Goal: Information Seeking & Learning: Learn about a topic

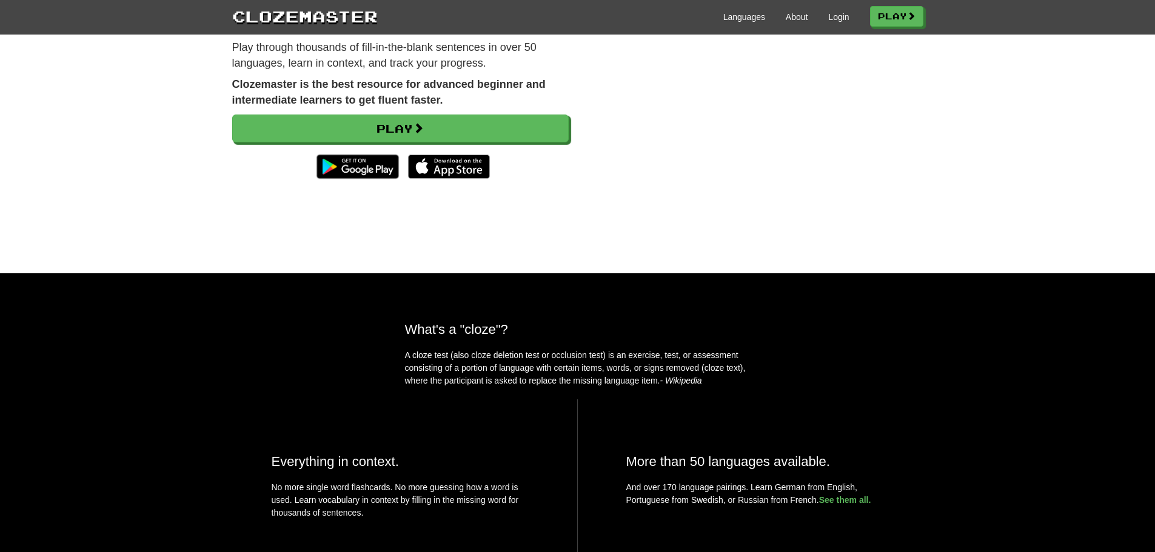
scroll to position [121, 0]
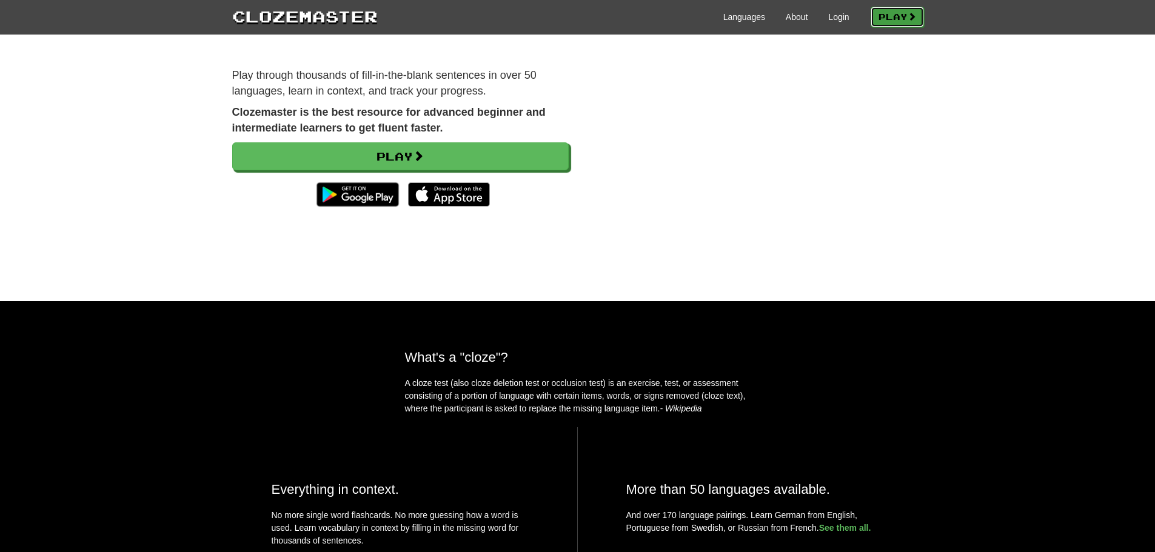
click at [909, 13] on span at bounding box center [911, 16] width 8 height 8
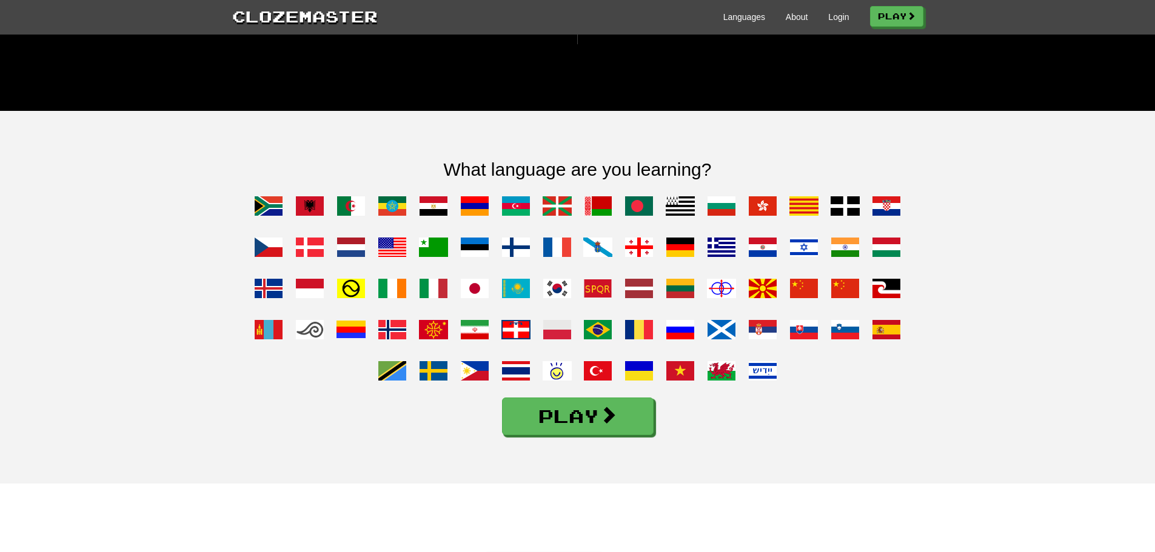
scroll to position [848, 0]
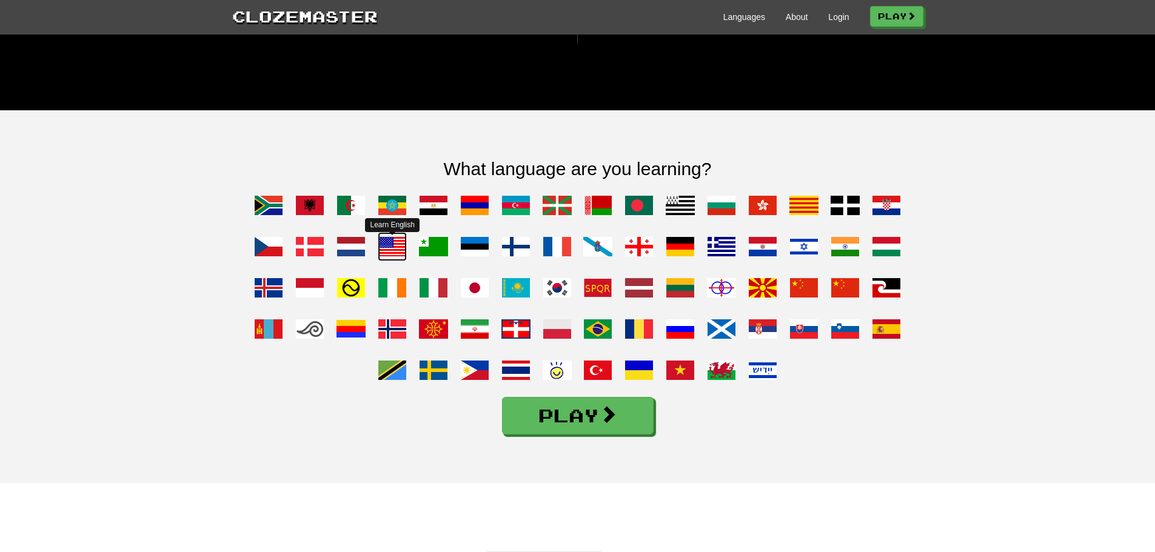
click at [399, 261] on span at bounding box center [392, 246] width 29 height 29
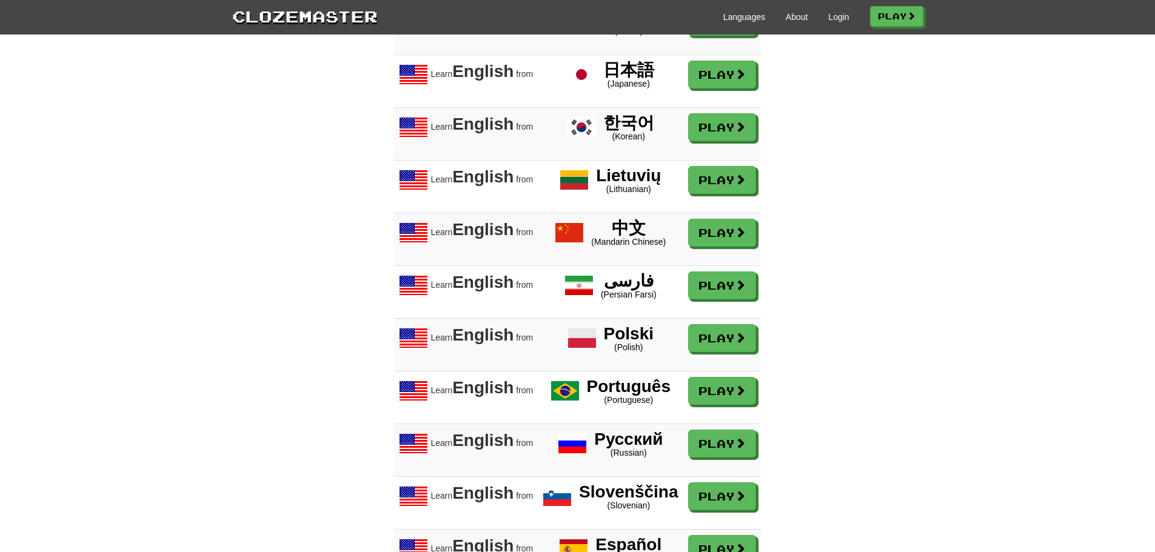
scroll to position [1758, 0]
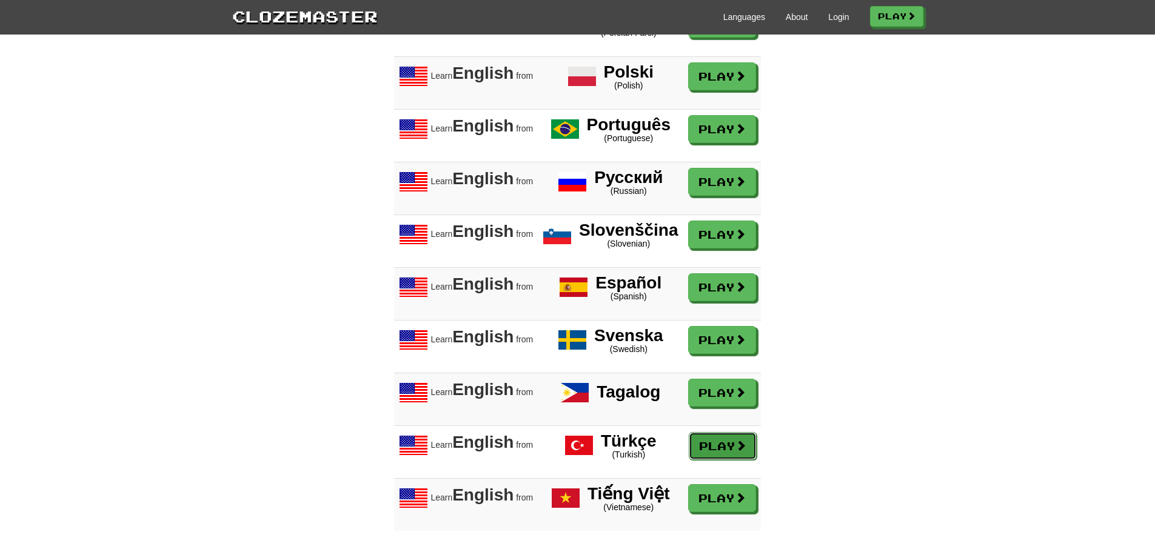
click at [729, 460] on link "Play" at bounding box center [722, 446] width 68 height 28
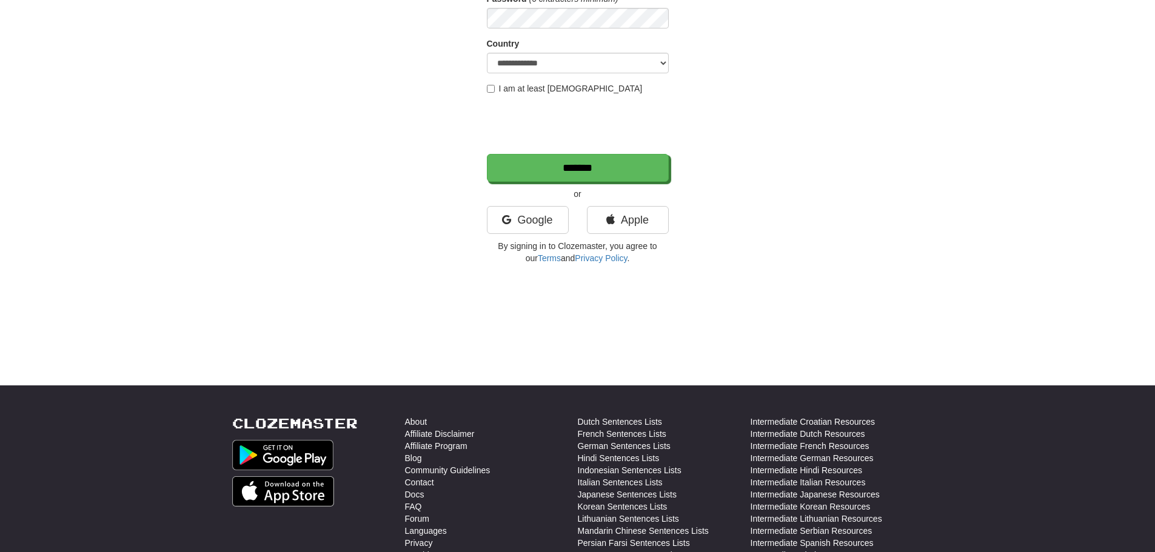
scroll to position [430, 0]
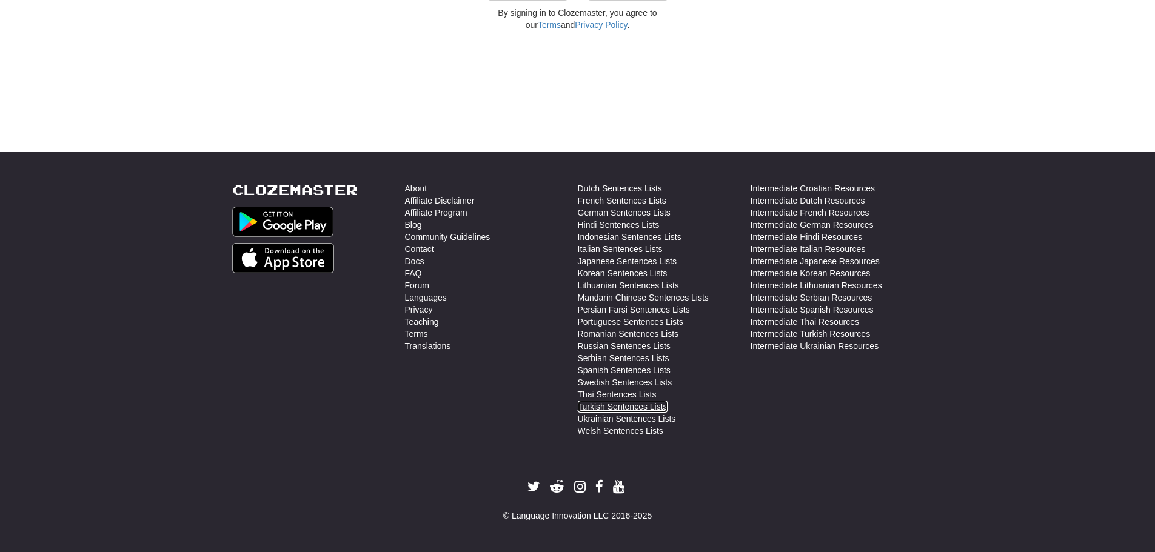
click at [627, 405] on link "Turkish Sentences Lists" at bounding box center [623, 407] width 90 height 12
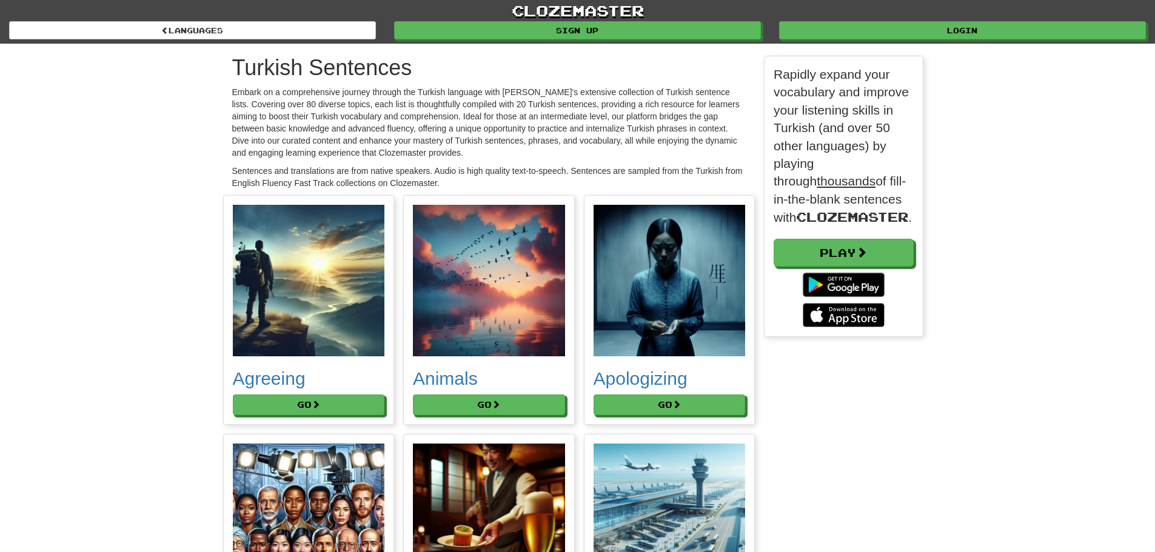
scroll to position [6922, 709]
click at [293, 412] on button "Go" at bounding box center [309, 405] width 152 height 21
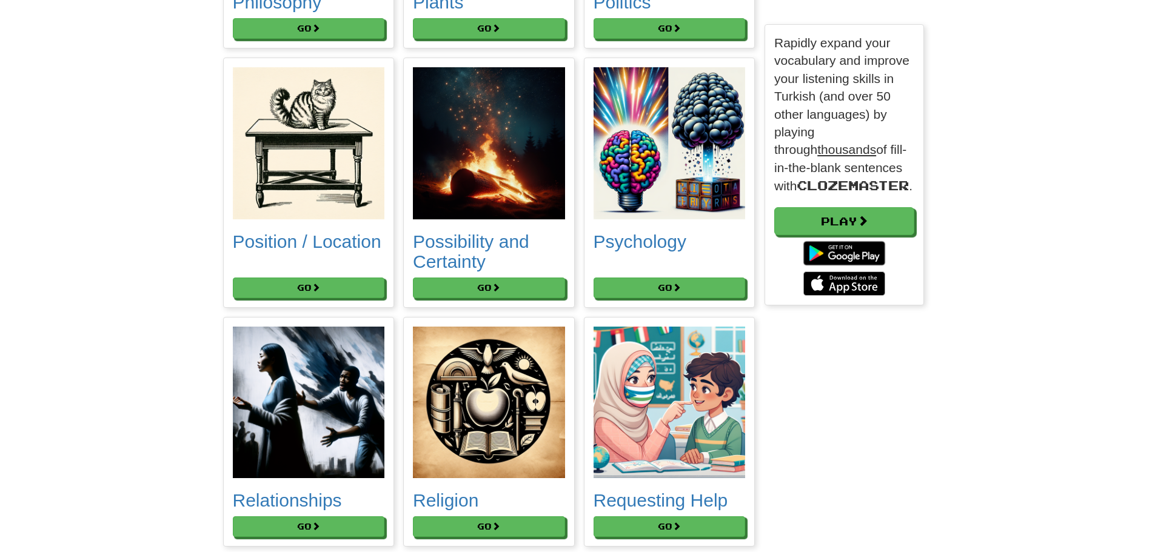
scroll to position [5394, 0]
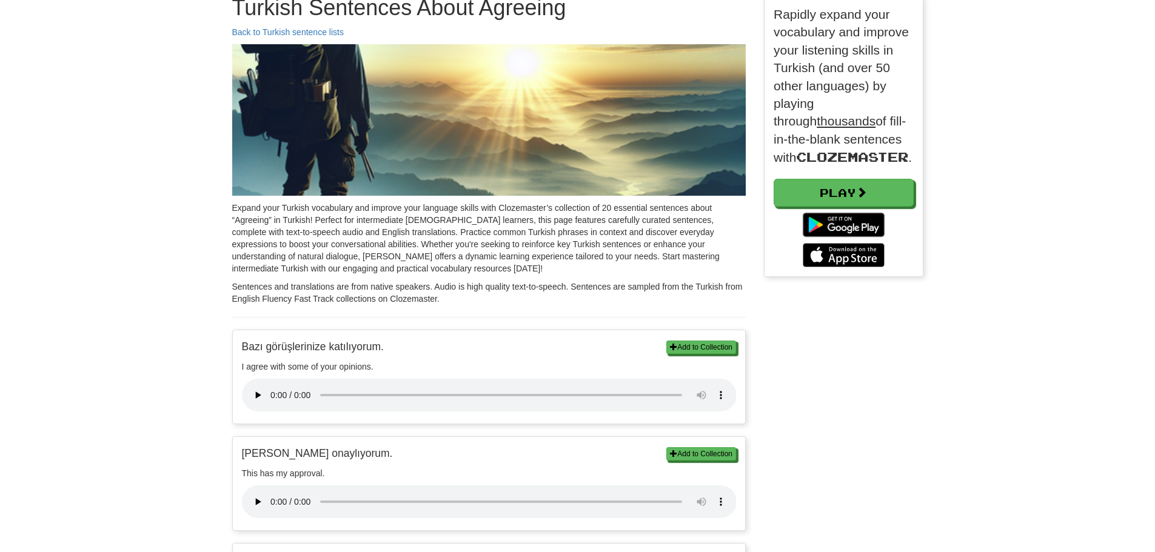
scroll to position [61, 0]
